Goal: Transaction & Acquisition: Purchase product/service

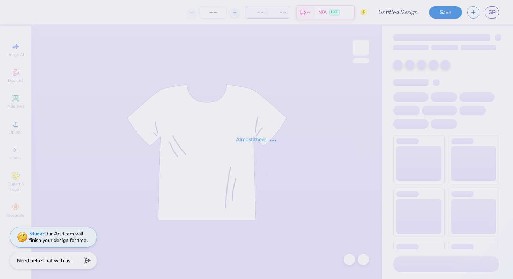
type input "Alpha Kappa Psi Classic T-Shirt"
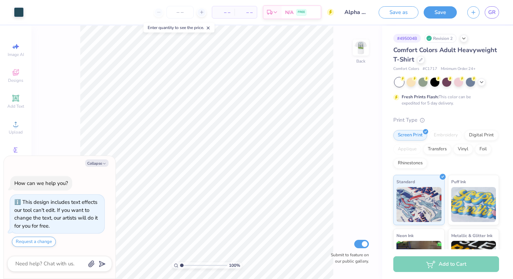
click at [66, 117] on div "100 % Back Submit to feature on our public gallery." at bounding box center [206, 151] width 351 height 253
click at [103, 164] on icon "button" at bounding box center [104, 163] width 4 height 4
type textarea "x"
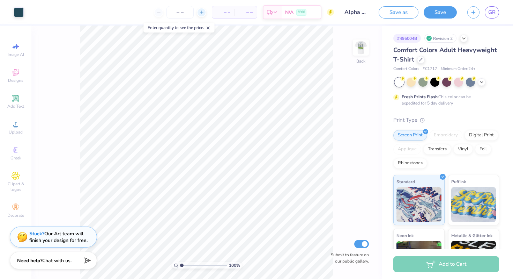
click at [200, 12] on line at bounding box center [201, 12] width 3 height 0
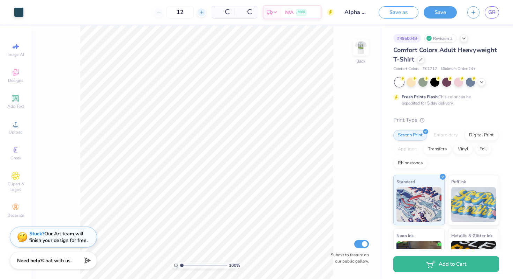
click at [200, 13] on icon at bounding box center [201, 12] width 5 height 5
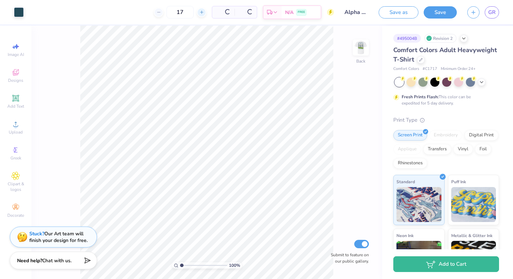
click at [200, 13] on icon at bounding box center [201, 12] width 5 height 5
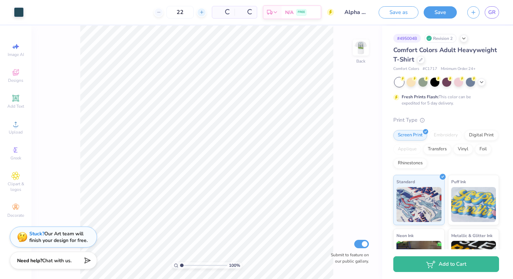
click at [200, 13] on icon at bounding box center [201, 12] width 5 height 5
click at [200, 13] on div "26 Per Item Total Est. Delivery N/A FREE" at bounding box center [181, 12] width 305 height 24
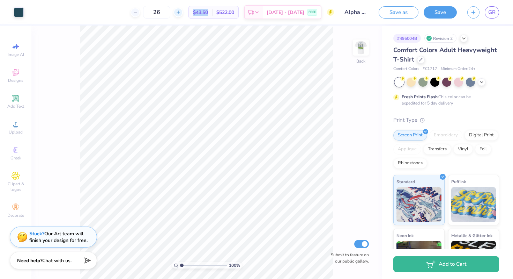
click at [200, 13] on div "26 $43.50 Per Item $522.00 Total Est. Delivery [DATE] - [DATE] FREE" at bounding box center [181, 12] width 305 height 24
click at [199, 12] on div at bounding box center [201, 12] width 9 height 9
click at [199, 12] on icon at bounding box center [201, 12] width 5 height 5
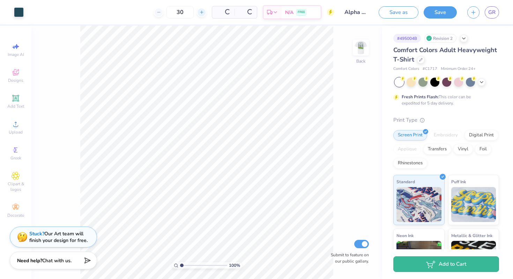
click at [199, 12] on icon at bounding box center [201, 12] width 5 height 5
click at [199, 12] on div "31 $26.50 Per Item $742.00 Total Est. Delivery [DATE] - [DATE] FREE" at bounding box center [181, 12] width 305 height 24
click at [199, 12] on div "31 $25.26 Per Item $783.06 Total Est. Delivery [DATE] - [DATE] FREE" at bounding box center [181, 12] width 305 height 24
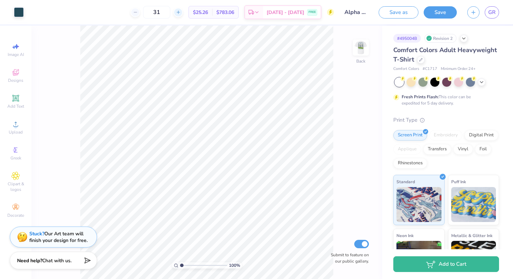
click at [183, 12] on div at bounding box center [178, 12] width 9 height 9
click at [195, 12] on div "32" at bounding box center [180, 12] width 52 height 13
click at [170, 11] on input "32" at bounding box center [156, 12] width 27 height 13
type input "3"
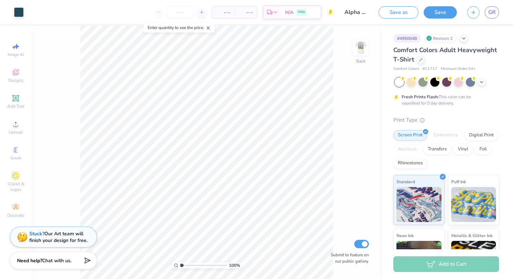
type input "4"
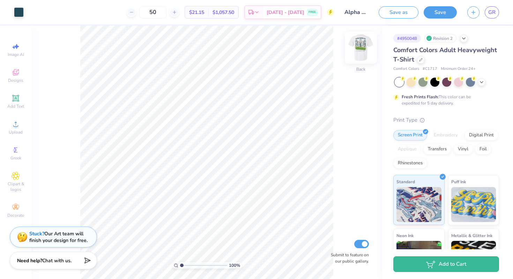
click at [357, 49] on img at bounding box center [361, 48] width 28 height 28
click at [360, 49] on img at bounding box center [361, 48] width 28 height 28
click at [361, 47] on img at bounding box center [361, 48] width 28 height 28
click at [362, 47] on img at bounding box center [361, 48] width 28 height 28
click at [167, 12] on input "50" at bounding box center [152, 12] width 27 height 13
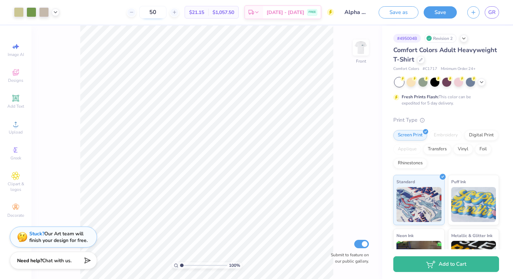
click at [167, 12] on input "50" at bounding box center [152, 12] width 27 height 13
click at [167, 13] on input "50" at bounding box center [152, 12] width 27 height 13
type input "5"
click at [170, 13] on input "25" at bounding box center [156, 12] width 27 height 13
click at [170, 14] on input "20" at bounding box center [156, 12] width 27 height 13
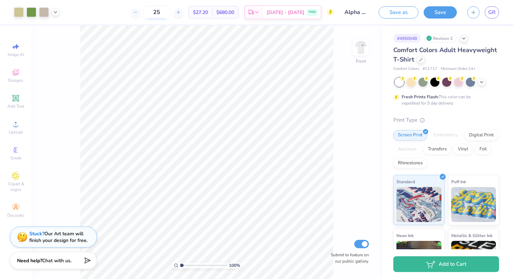
click at [170, 11] on input "25" at bounding box center [156, 12] width 27 height 13
type input "2"
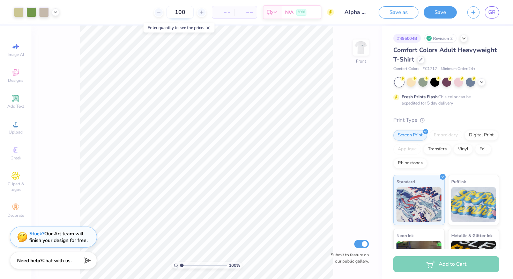
type input "100"
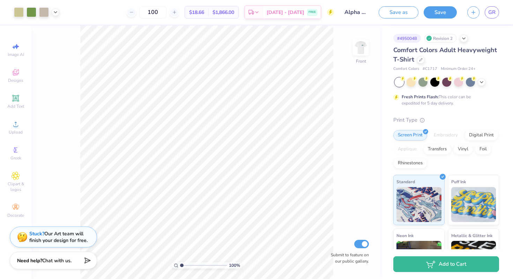
click at [445, 45] on div "Comfort Colors Adult Heavyweight T-Shirt" at bounding box center [447, 54] width 106 height 19
click at [421, 63] on div at bounding box center [421, 59] width 8 height 8
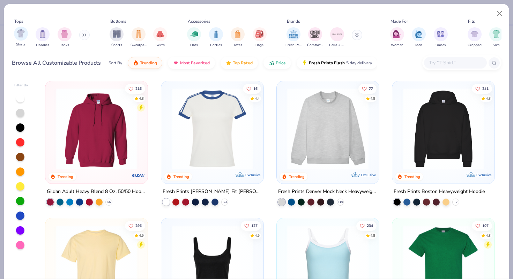
click at [21, 41] on div "Shirts" at bounding box center [21, 37] width 14 height 21
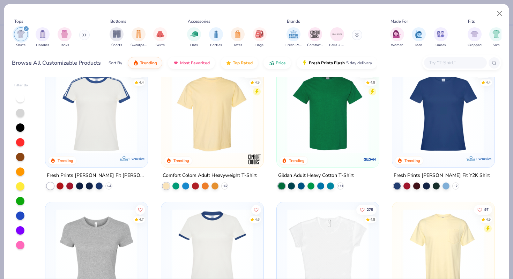
scroll to position [7, 0]
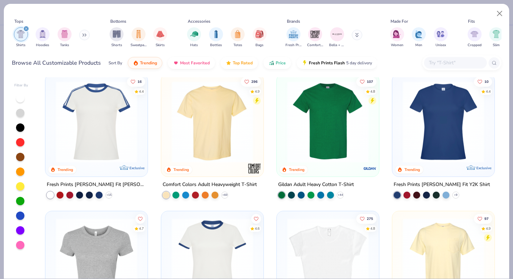
click at [339, 153] on img at bounding box center [328, 121] width 88 height 81
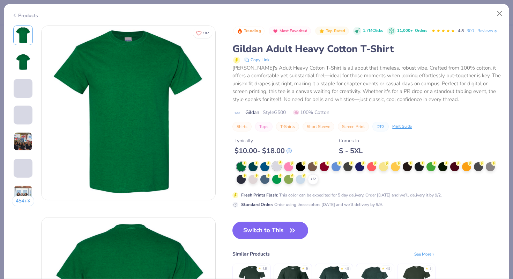
click at [274, 166] on div at bounding box center [276, 165] width 9 height 9
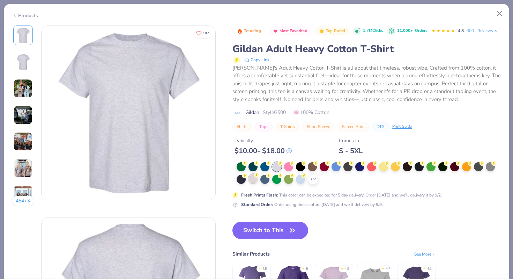
click at [254, 180] on div at bounding box center [253, 178] width 9 height 9
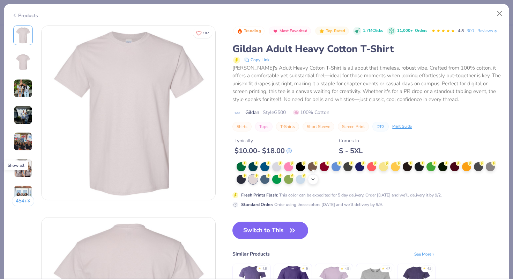
click at [314, 180] on icon at bounding box center [313, 179] width 6 height 6
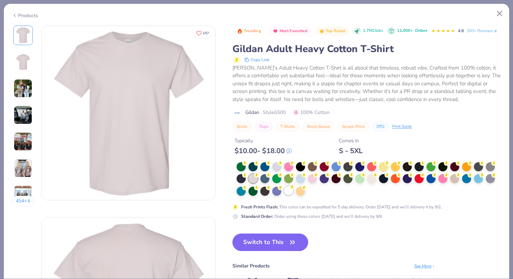
click at [291, 190] on div at bounding box center [288, 190] width 9 height 9
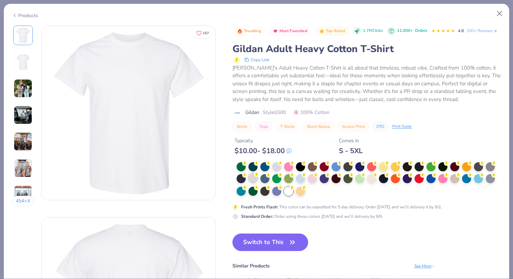
click at [253, 178] on div at bounding box center [253, 177] width 9 height 9
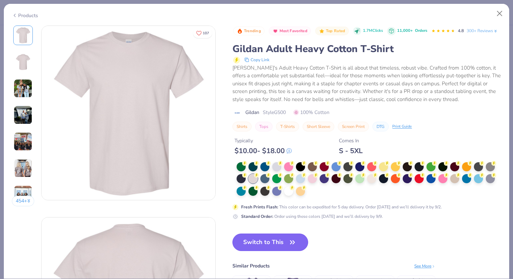
click at [279, 242] on button "Switch to This" at bounding box center [271, 241] width 76 height 17
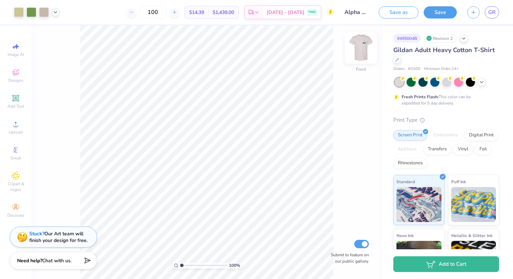
click at [362, 58] on img at bounding box center [361, 48] width 28 height 28
click at [484, 81] on icon at bounding box center [482, 82] width 6 height 6
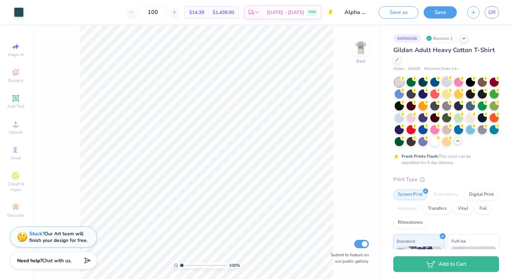
click at [444, 81] on div at bounding box center [446, 81] width 9 height 9
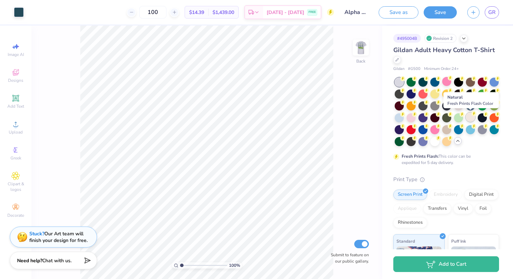
click at [469, 116] on div at bounding box center [470, 116] width 9 height 9
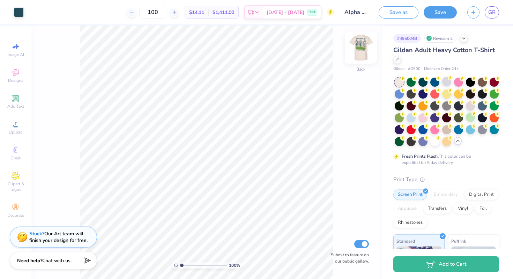
click at [366, 47] on img at bounding box center [361, 48] width 28 height 28
click at [436, 138] on div at bounding box center [435, 140] width 9 height 9
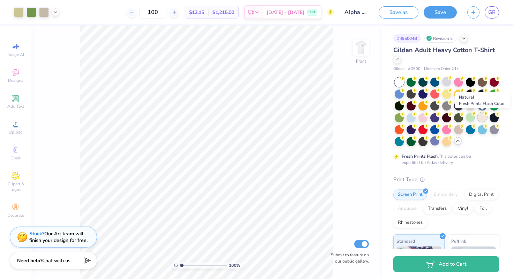
click at [479, 118] on div at bounding box center [482, 116] width 9 height 9
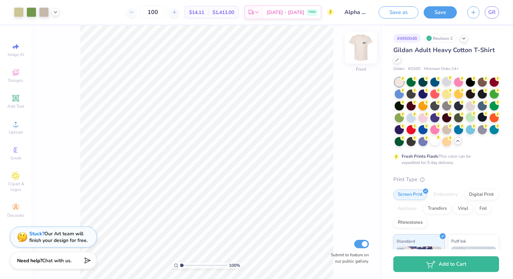
click at [363, 48] on img at bounding box center [361, 48] width 28 height 28
click at [167, 12] on input "100" at bounding box center [152, 12] width 27 height 13
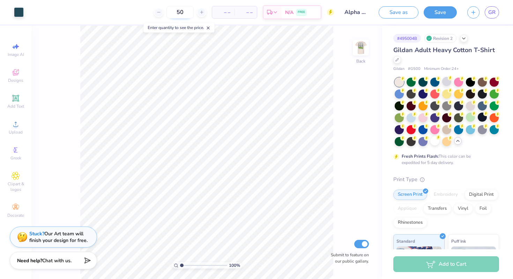
type input "50"
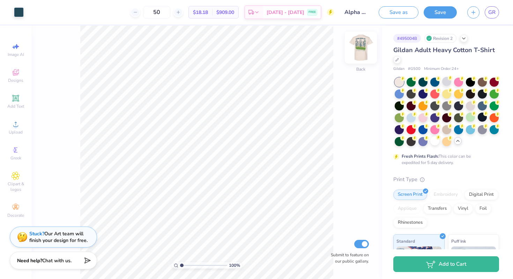
click at [357, 57] on img at bounding box center [361, 48] width 28 height 28
click at [366, 47] on img at bounding box center [361, 48] width 28 height 28
click at [360, 47] on img at bounding box center [361, 48] width 28 height 28
click at [365, 50] on img at bounding box center [361, 48] width 28 height 28
